Goal: Information Seeking & Learning: Find specific fact

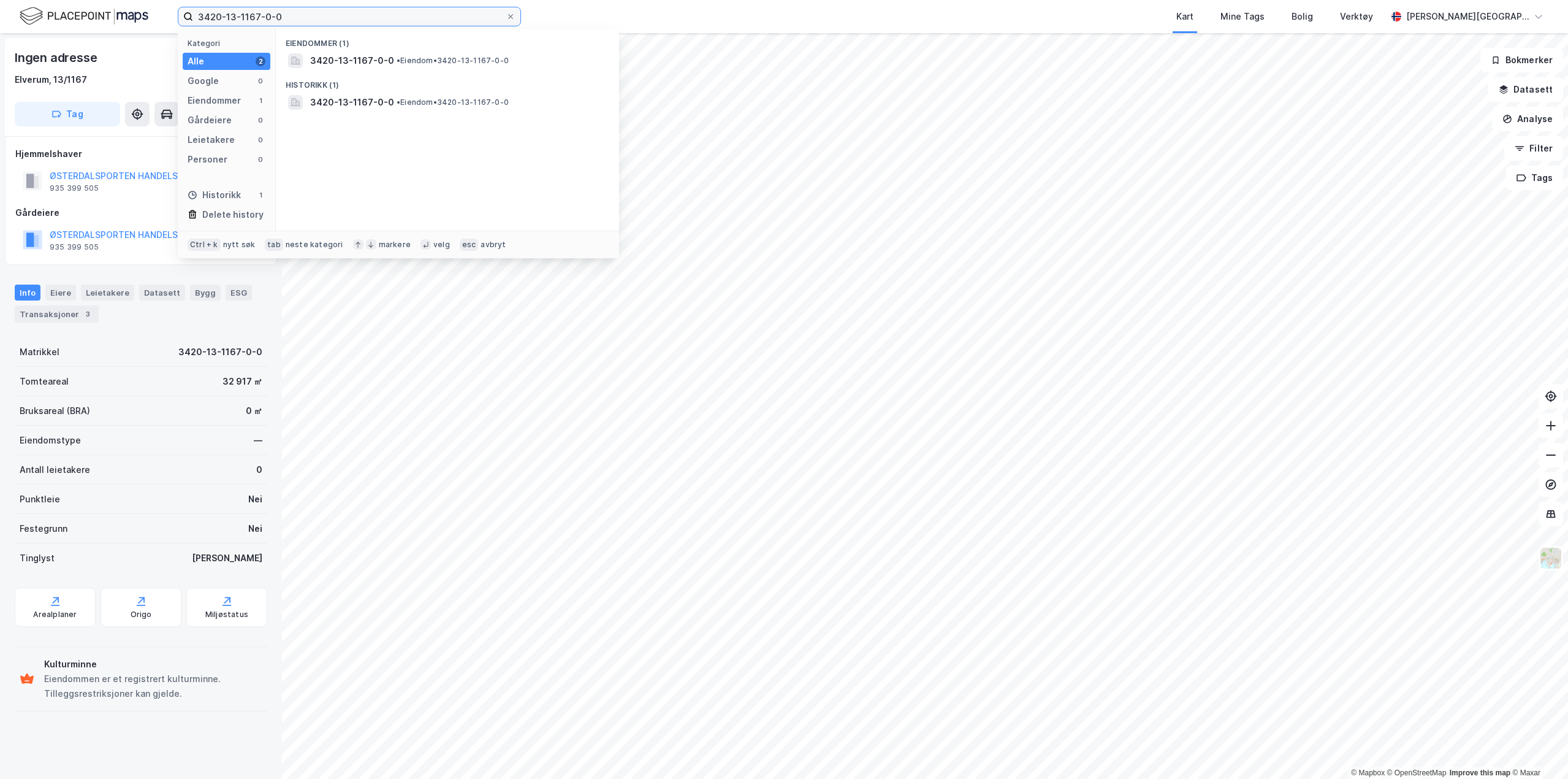
drag, startPoint x: 300, startPoint y: 8, endPoint x: -1, endPoint y: 6, distance: 301.0
click at [0, 6] on html "3420-13-1167-0-0 Kategori Alle 2 Google 0 Eiendommer 1 Gårdeiere 0 Leietakere 0…" at bounding box center [784, 389] width 1568 height 779
paste input "921 018 584"
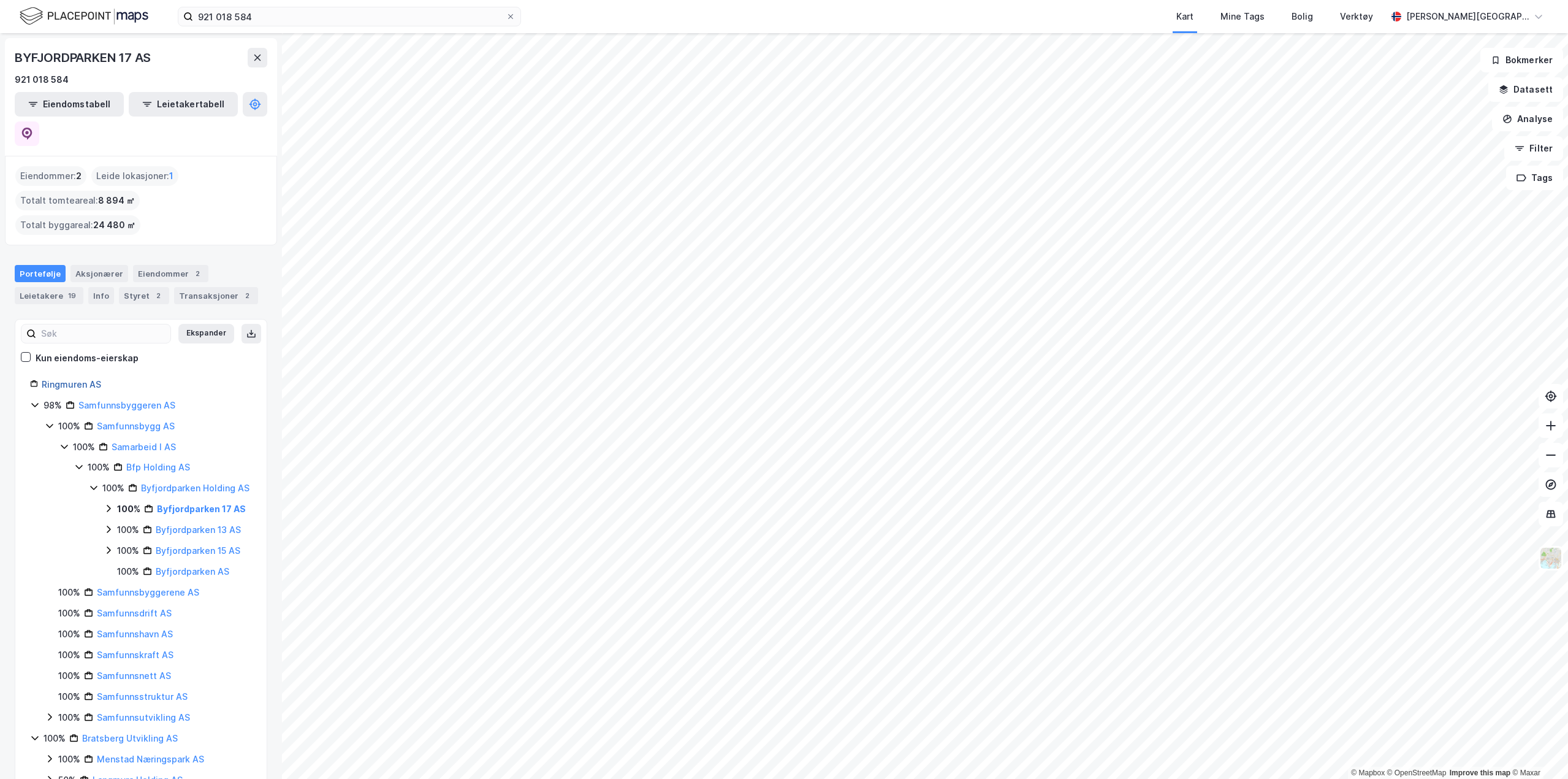
click at [81, 379] on link "Ringmuren AS" at bounding box center [71, 384] width 60 height 10
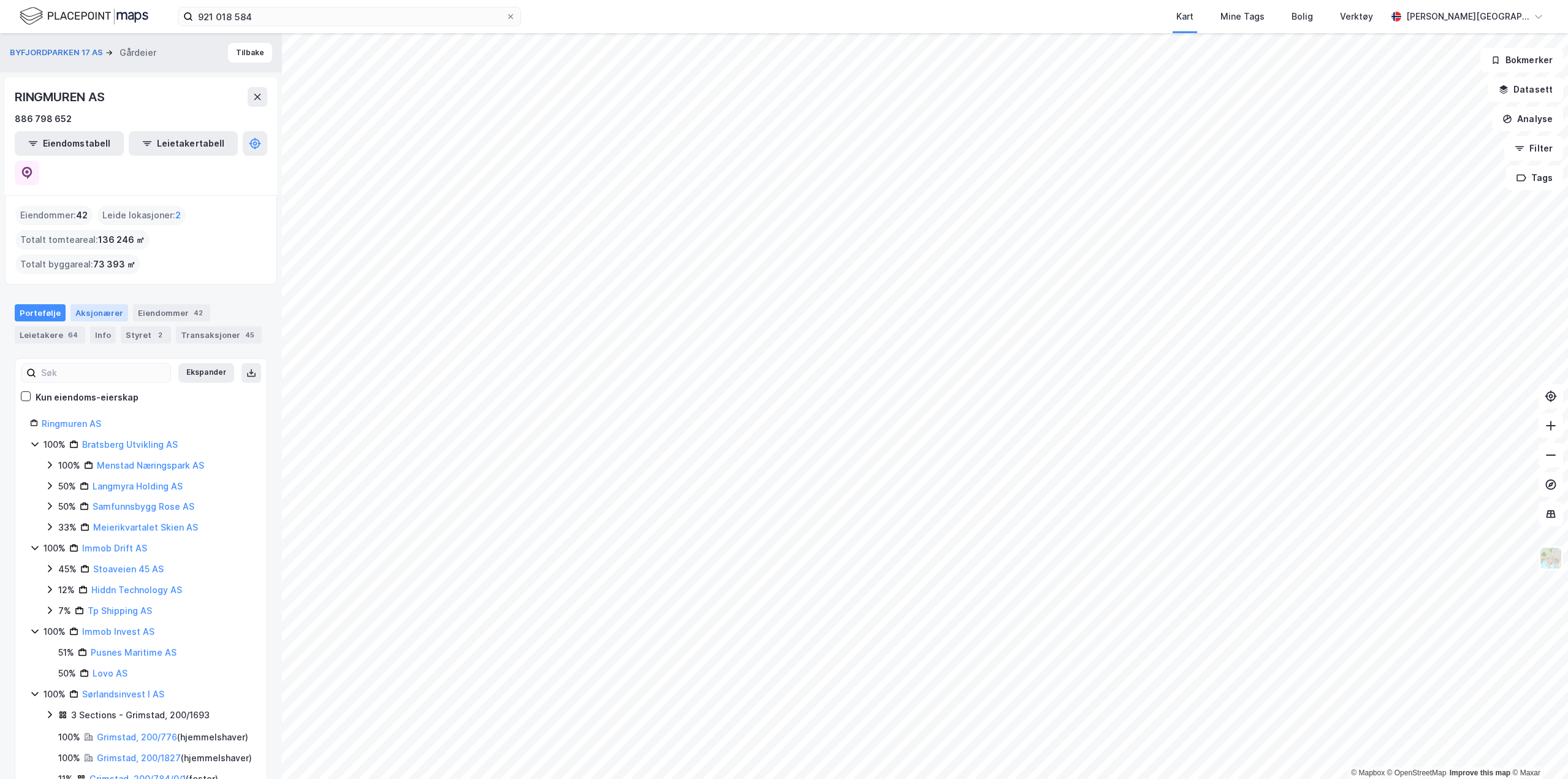
click at [94, 304] on div "Aksjonærer" at bounding box center [99, 313] width 58 height 17
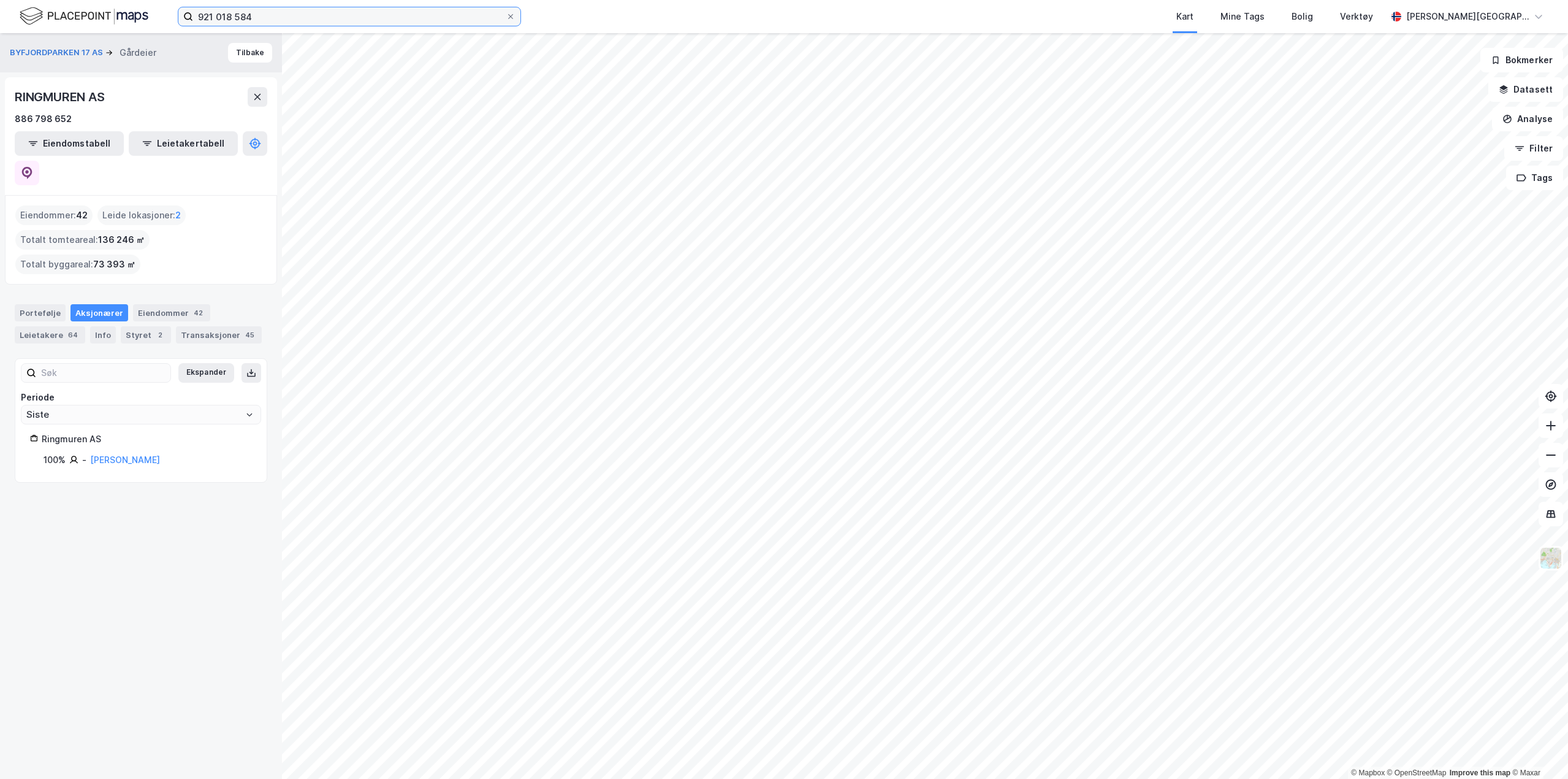
drag, startPoint x: 275, startPoint y: 17, endPoint x: -1, endPoint y: -20, distance: 278.5
click at [0, 0] on html "921 018 584 Kart Mine Tags Bolig Verktøy [PERSON_NAME] © Mapbox © OpenStreetMap…" at bounding box center [784, 389] width 1568 height 779
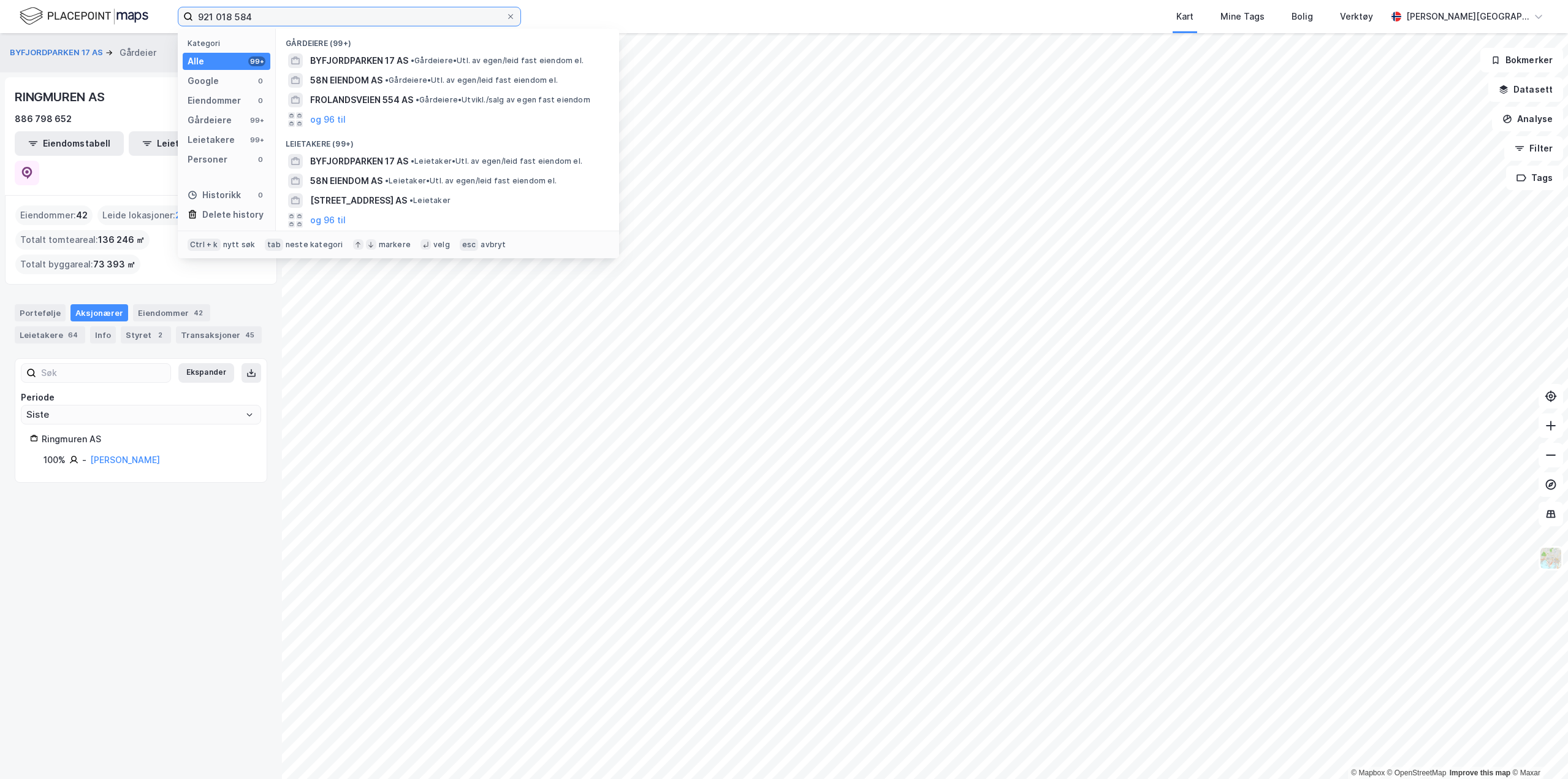
paste input "88 236 500"
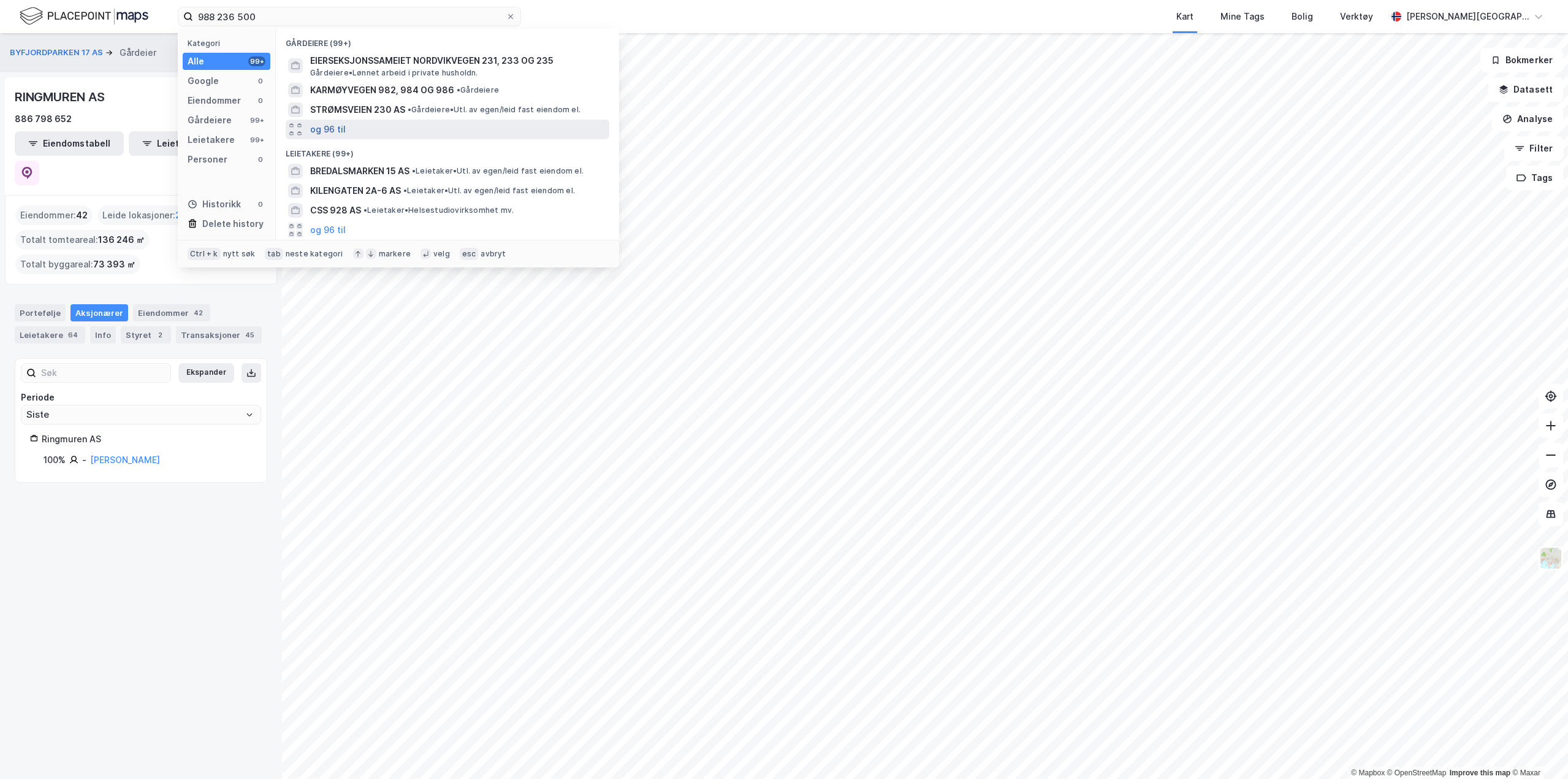
click at [329, 133] on button "og 96 til" at bounding box center [328, 129] width 36 height 15
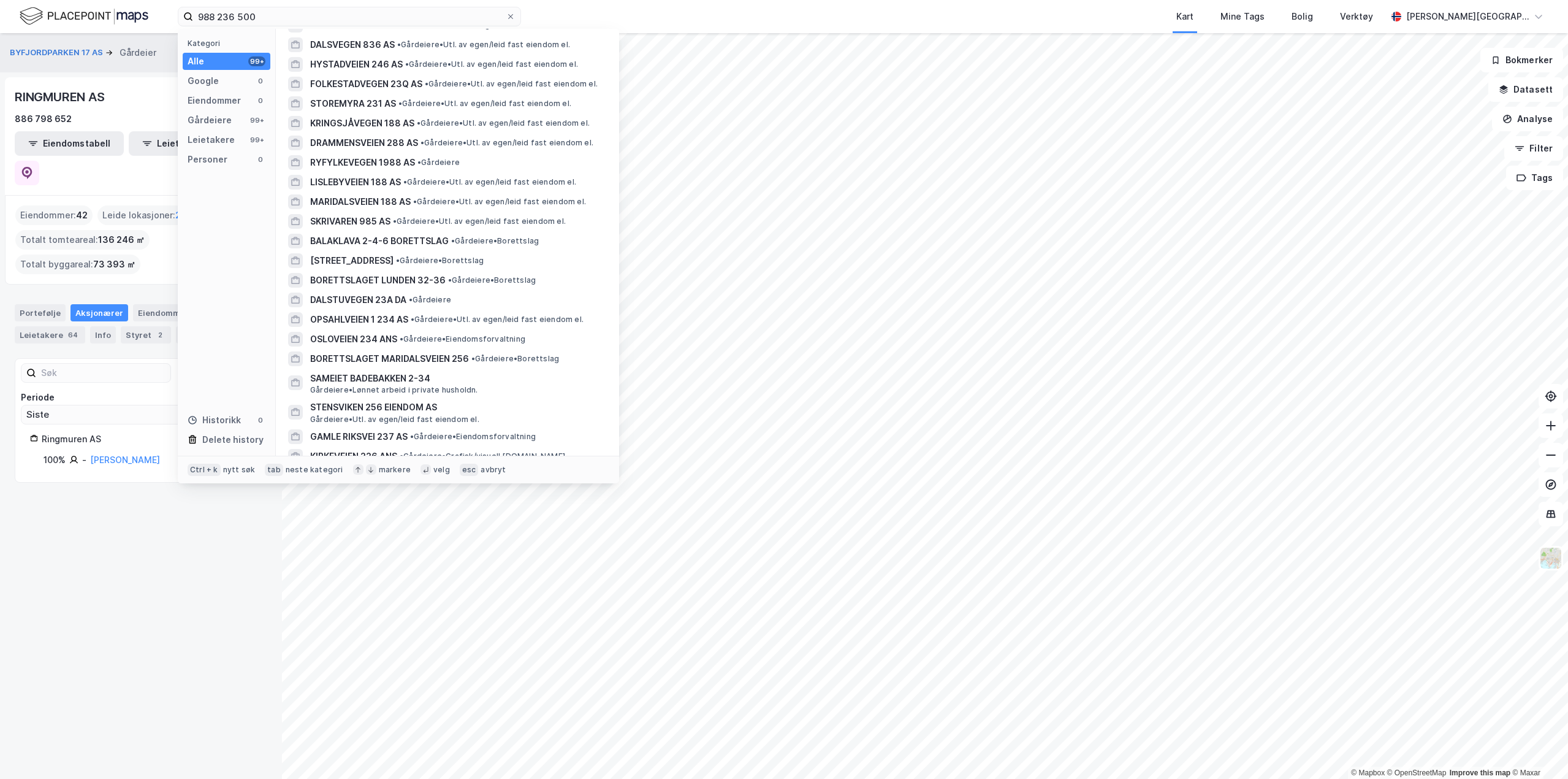
scroll to position [1226, 0]
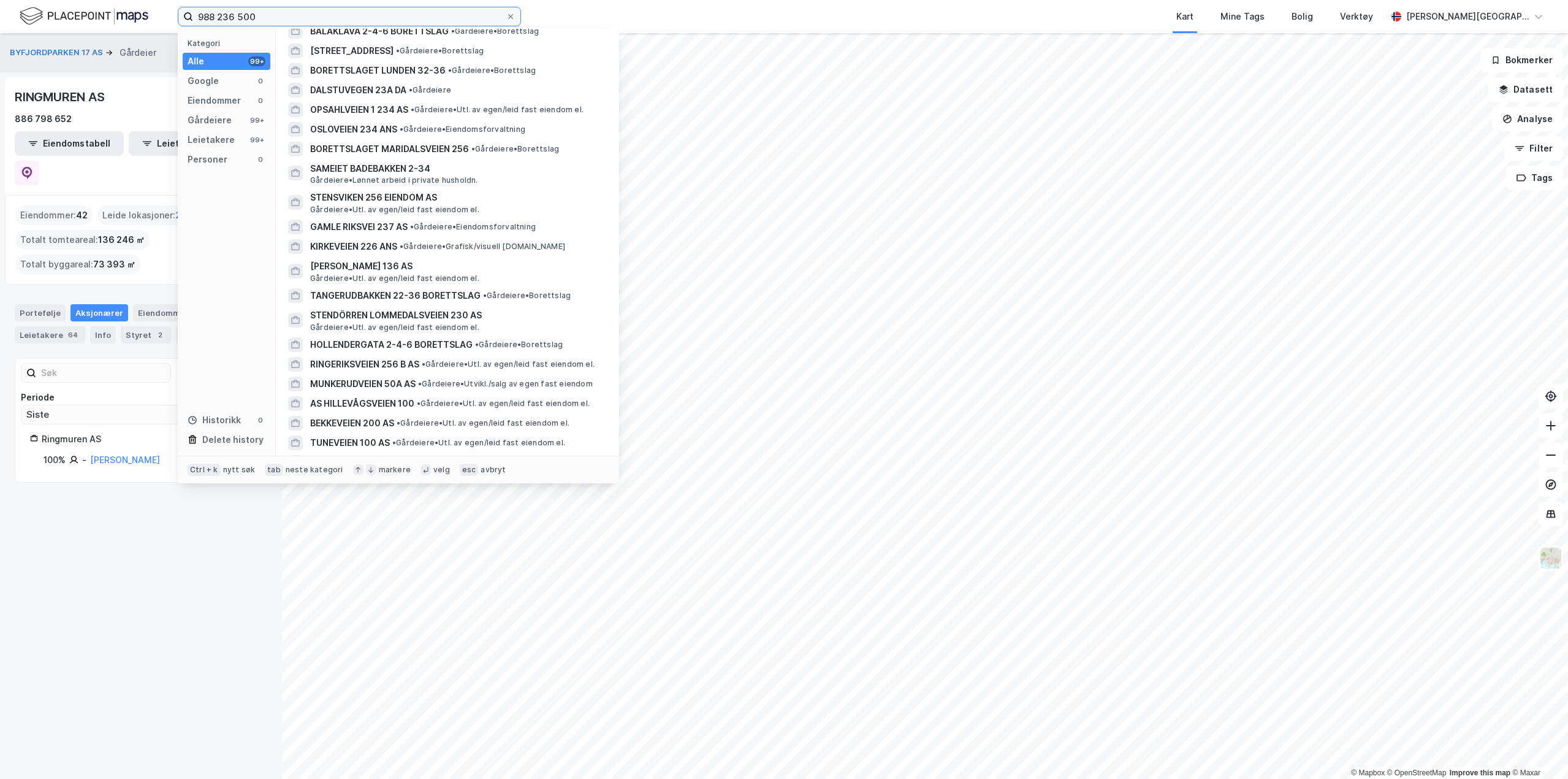
drag, startPoint x: 327, startPoint y: 12, endPoint x: 82, endPoint y: -2, distance: 245.4
click at [82, 0] on html "988 236 500 Kategori Alle 99+ Google 0 Eiendommer 0 Gårdeiere 99+ Leietakere 99…" at bounding box center [784, 389] width 1568 height 779
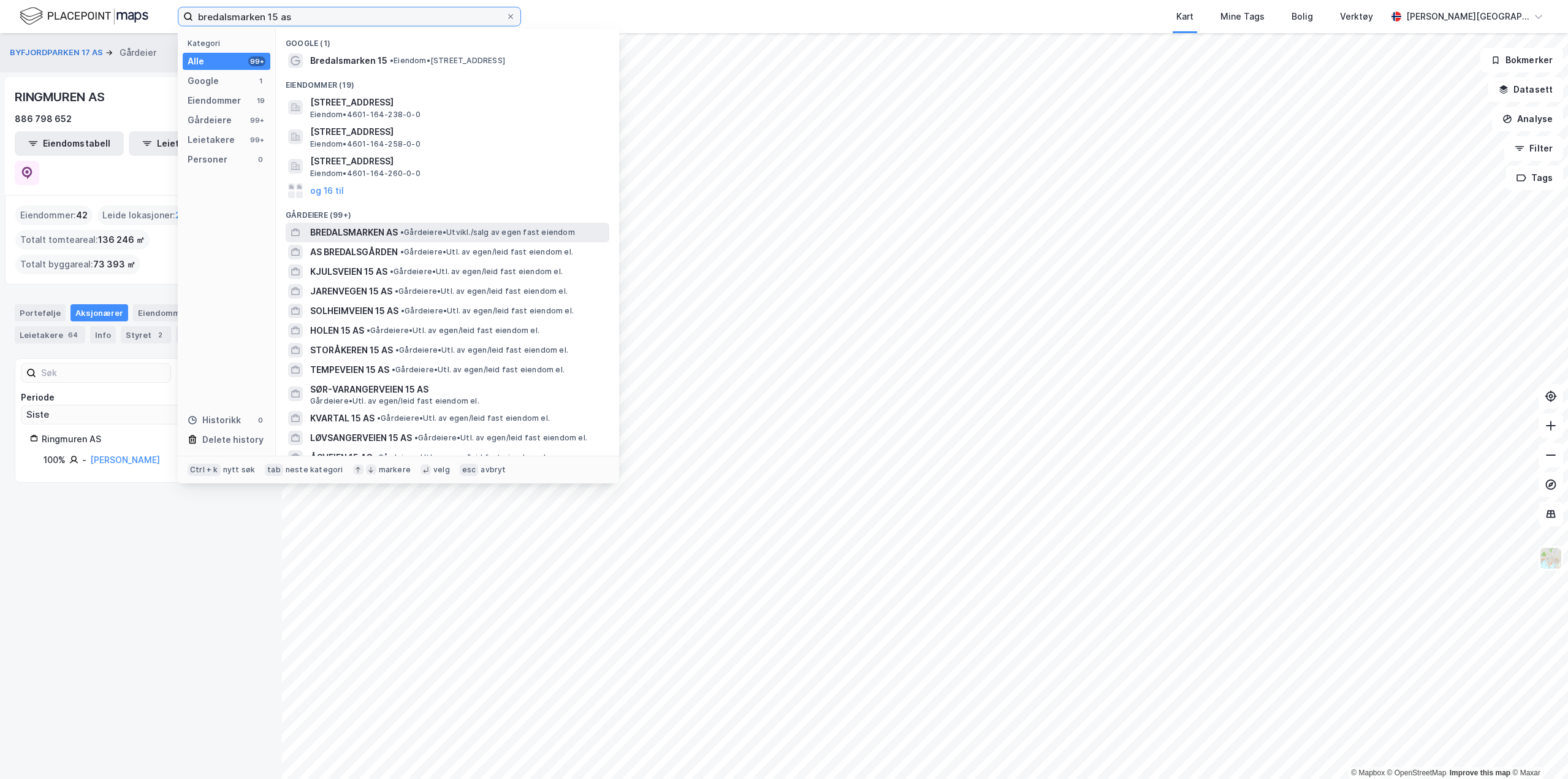
type input "bredalsmarken 15 as"
click at [380, 233] on span "BREDALSMARKEN AS" at bounding box center [354, 232] width 87 height 15
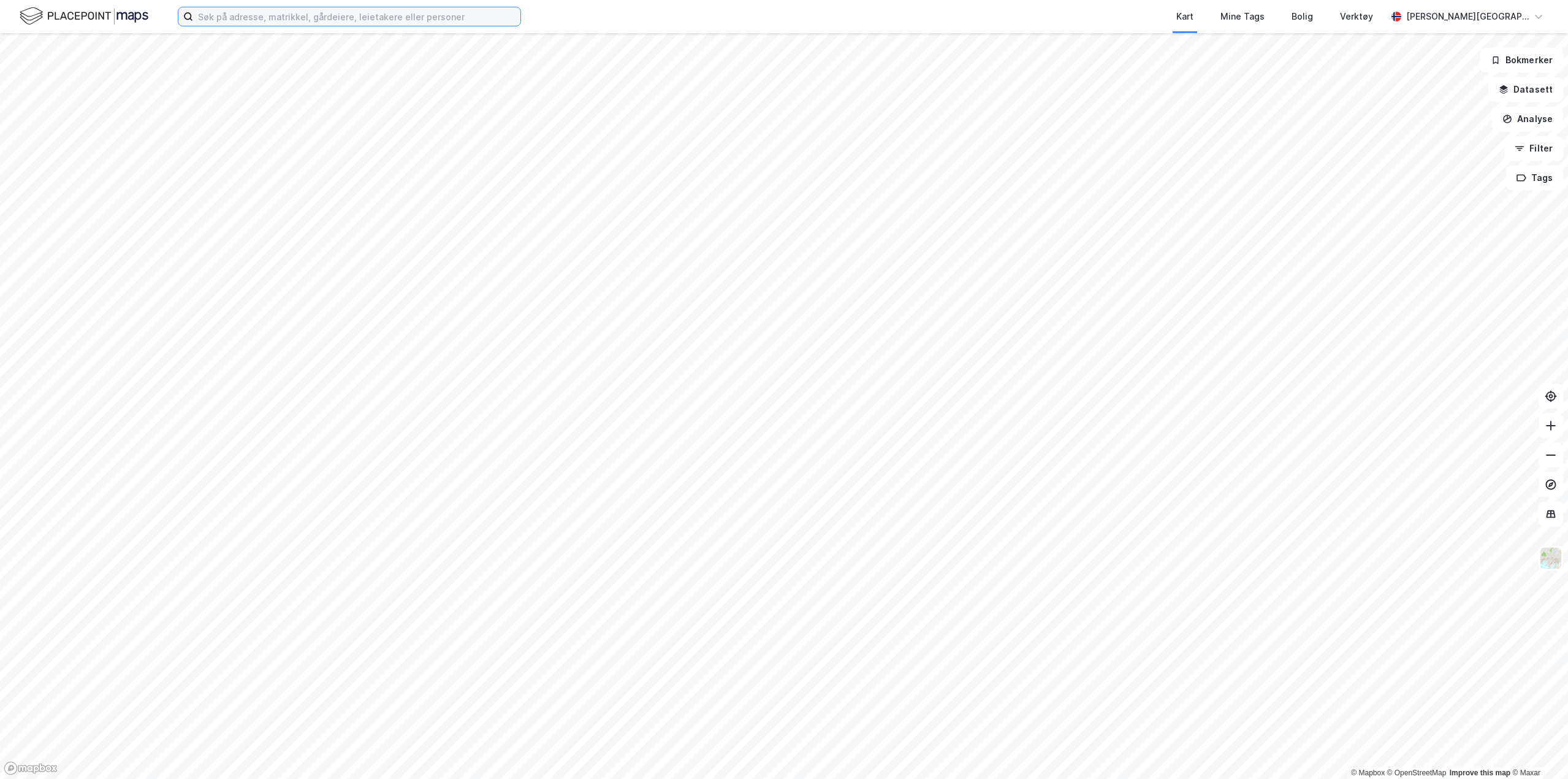
click at [284, 24] on input at bounding box center [356, 16] width 327 height 18
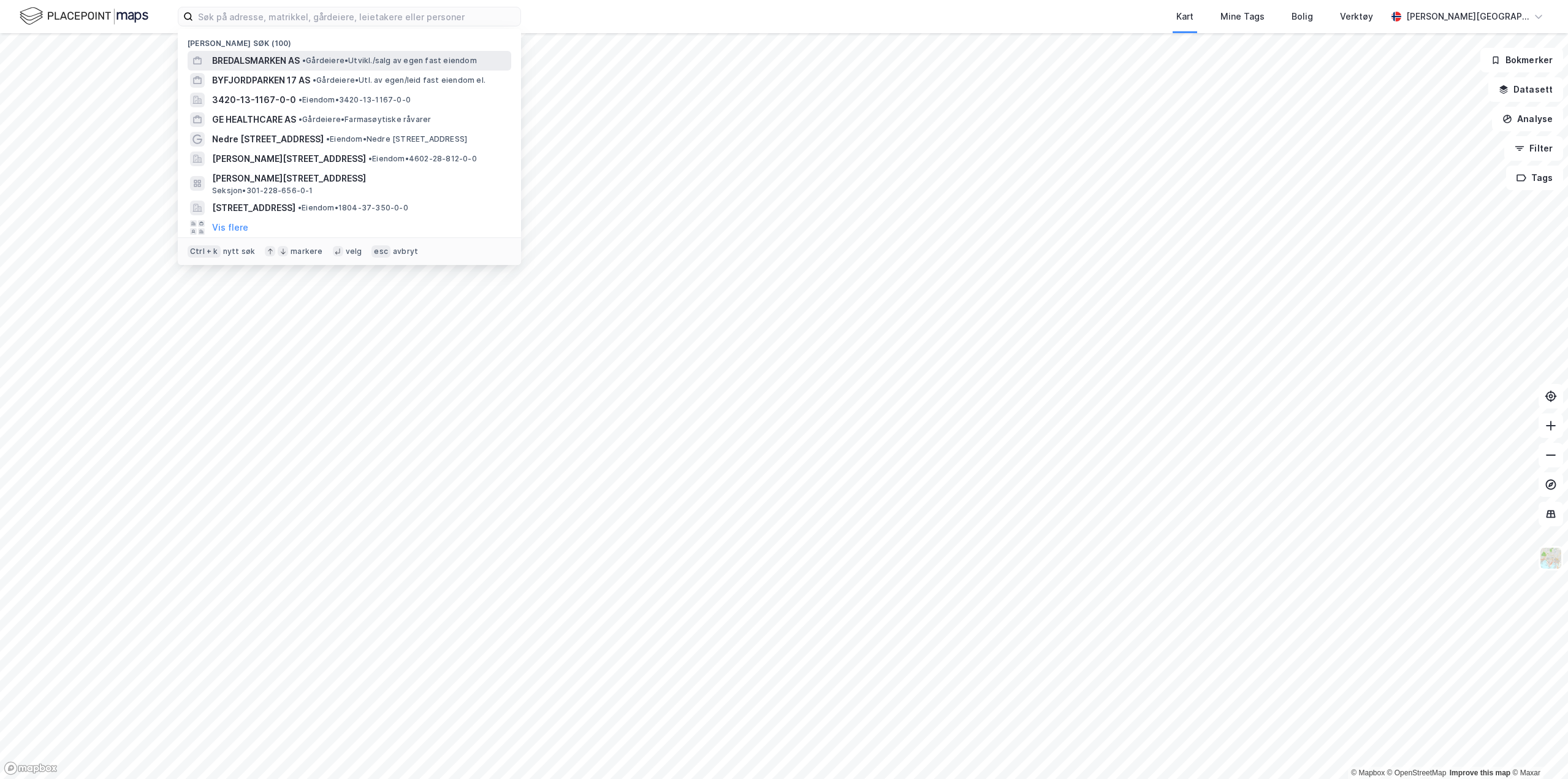
click at [284, 63] on span "BREDALSMARKEN AS" at bounding box center [256, 60] width 87 height 15
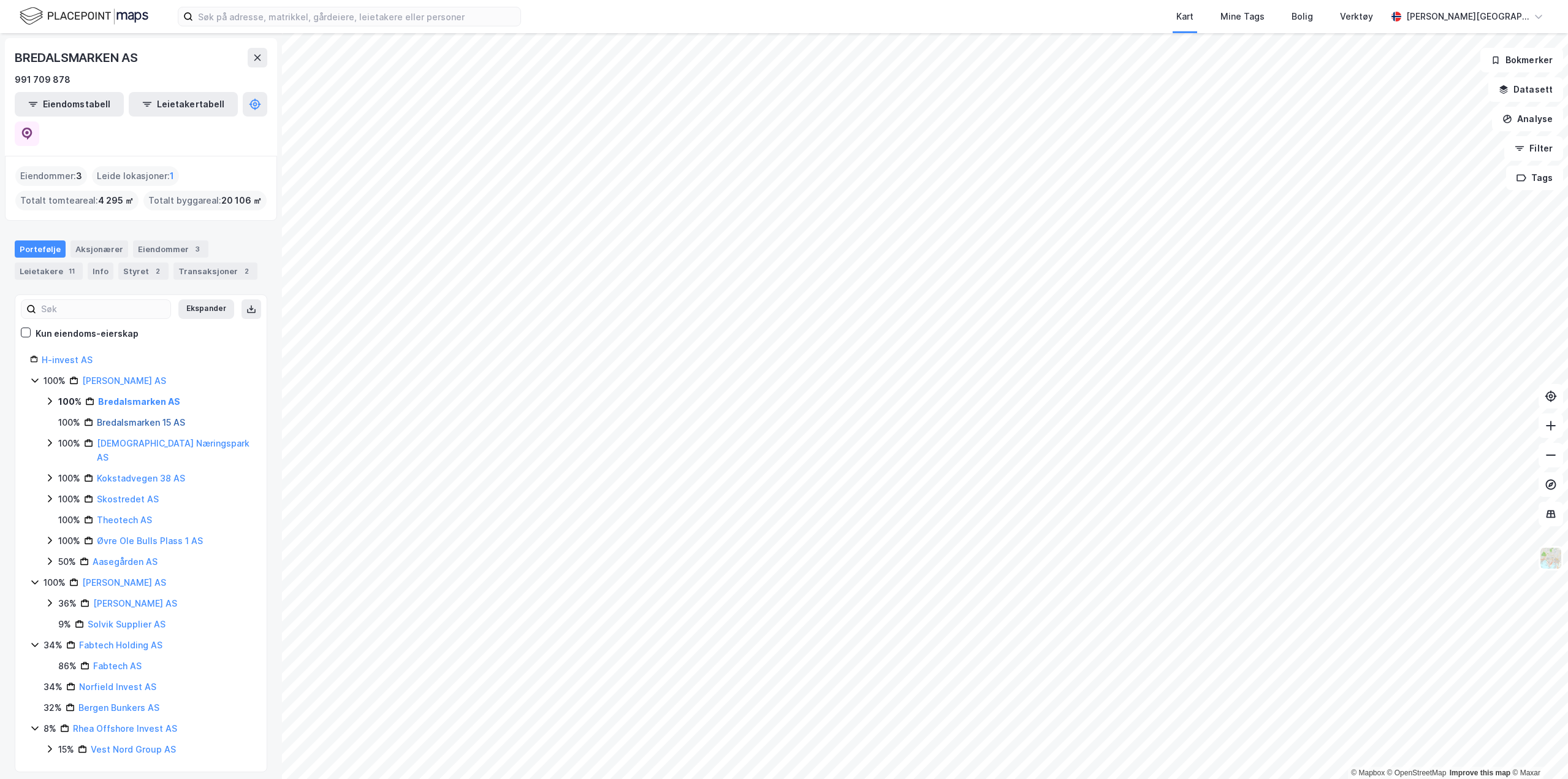
click at [107, 417] on link "Bredalsmarken 15 AS" at bounding box center [141, 422] width 88 height 10
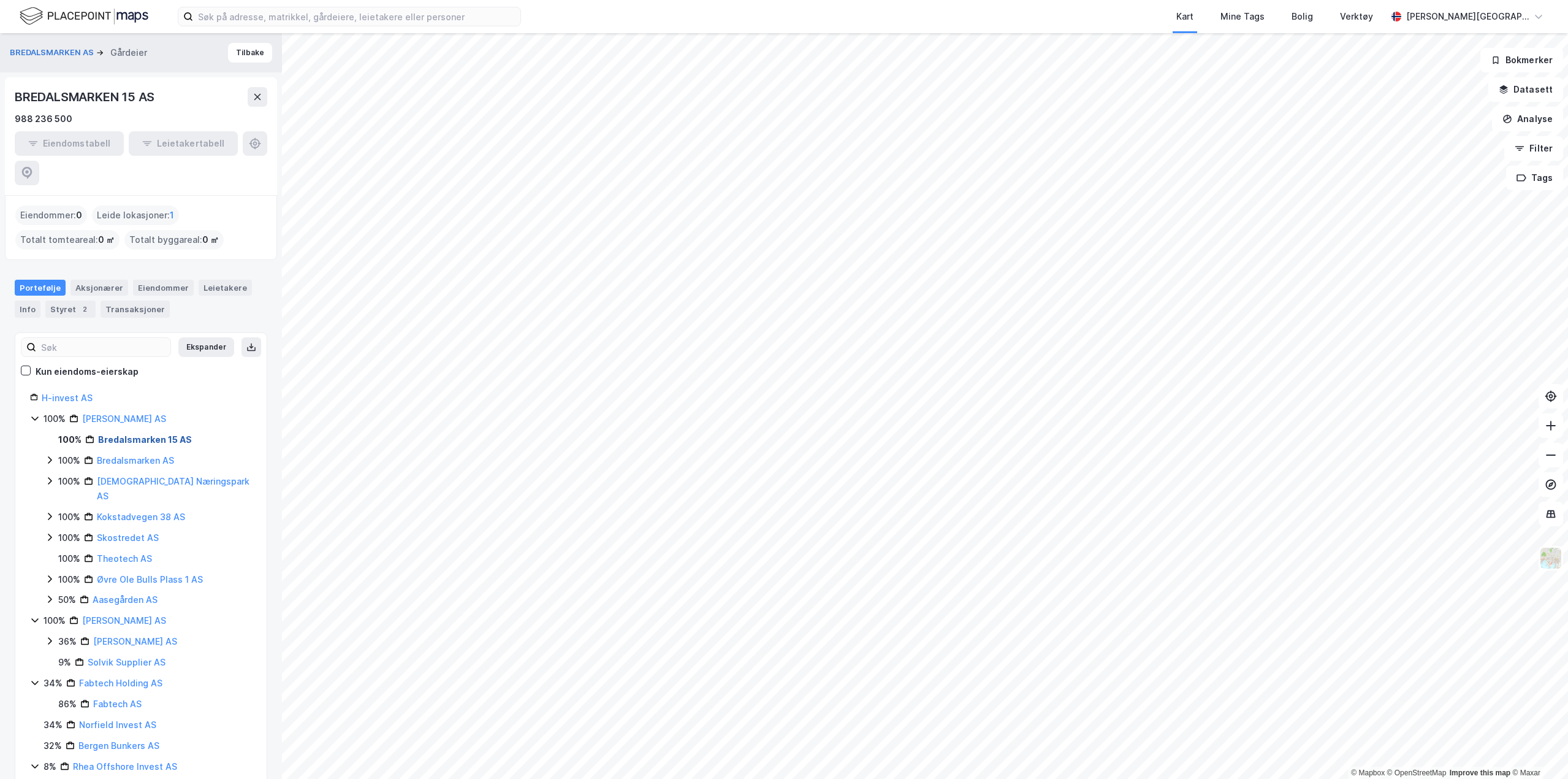
click at [149, 434] on link "Bredalsmarken 15 AS" at bounding box center [145, 439] width 94 height 10
click at [448, 22] on input at bounding box center [356, 16] width 327 height 18
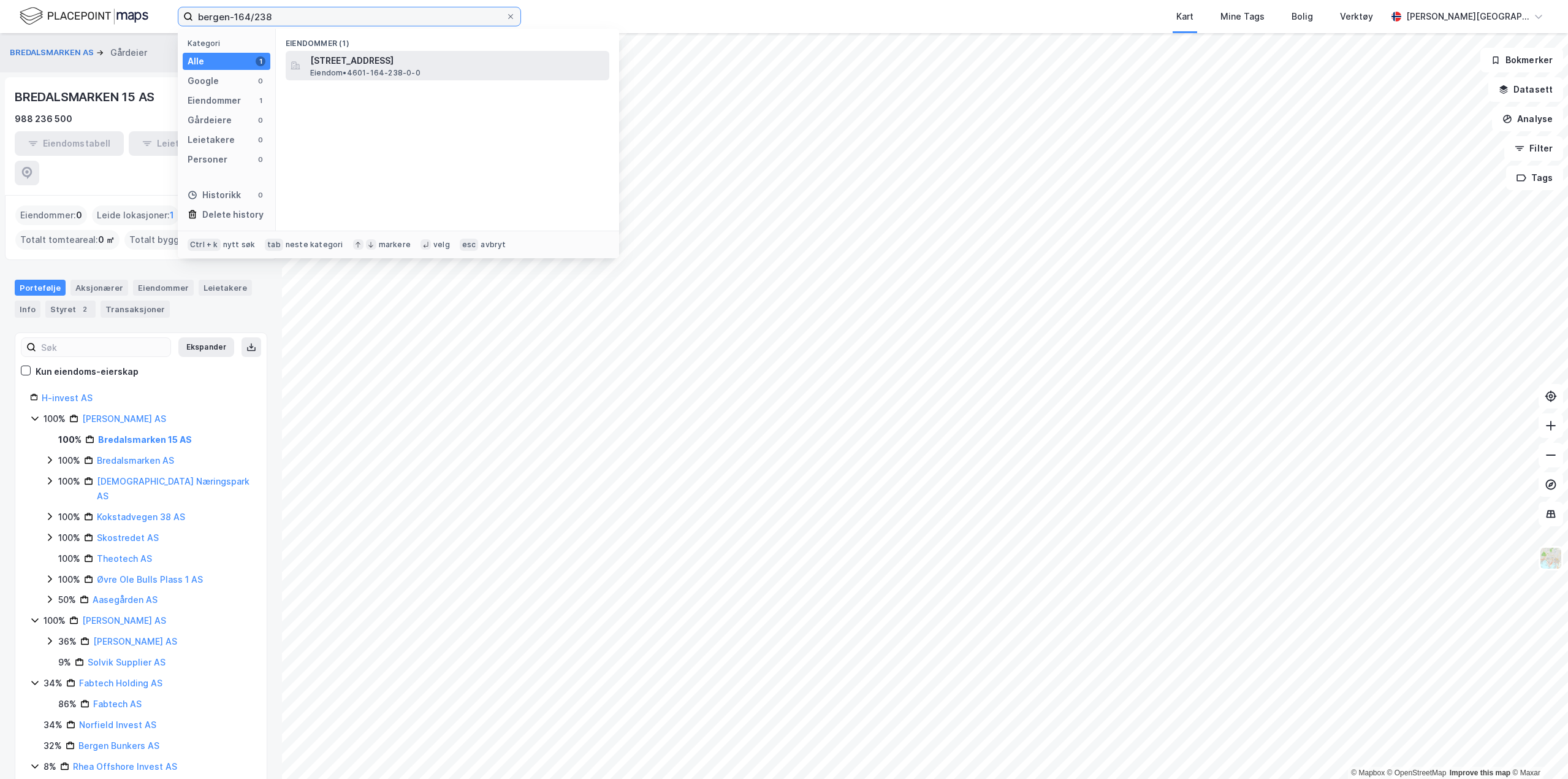
type input "bergen-164/238"
click at [403, 69] on span "Eiendom • 4601-164-238-0-0" at bounding box center [365, 73] width 110 height 10
